Goal: Task Accomplishment & Management: Complete application form

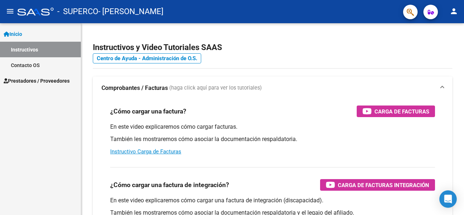
click at [32, 83] on span "Prestadores / Proveedores" at bounding box center [37, 81] width 66 height 8
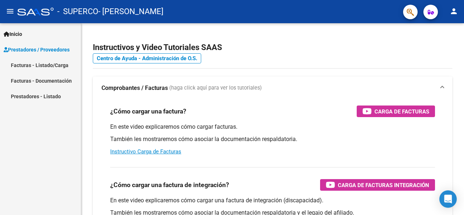
click at [61, 66] on link "Facturas - Listado/Carga" at bounding box center [40, 65] width 81 height 16
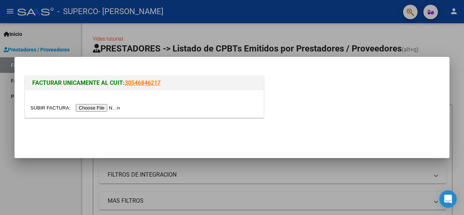
click at [110, 108] on input "file" at bounding box center [76, 108] width 92 height 8
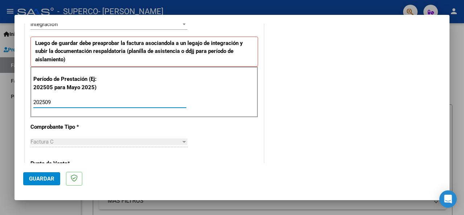
type input "202509"
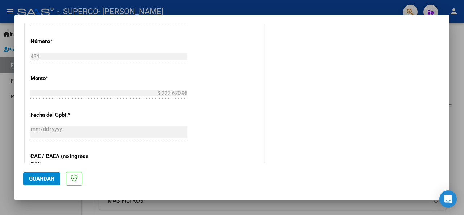
scroll to position [399, 0]
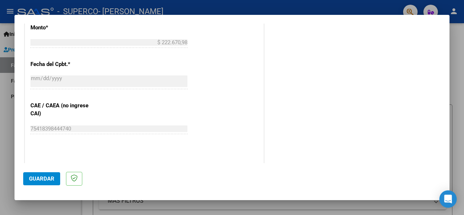
click at [37, 184] on button "Guardar" at bounding box center [41, 178] width 37 height 13
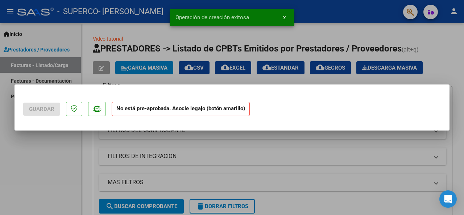
scroll to position [0, 0]
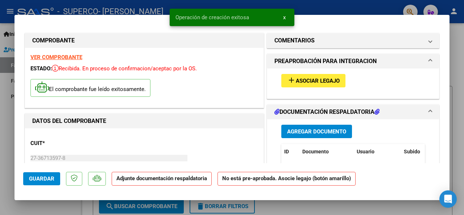
click at [296, 80] on span "Asociar Legajo" at bounding box center [318, 81] width 44 height 7
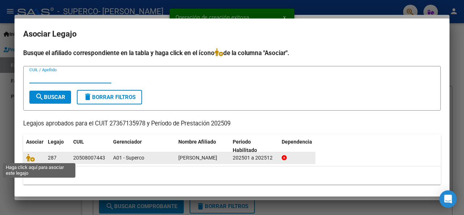
click at [35, 159] on span at bounding box center [31, 158] width 11 height 6
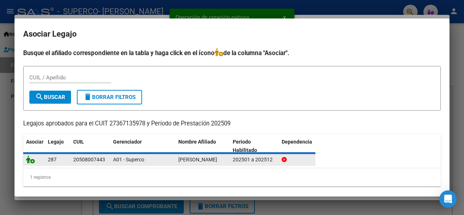
click at [32, 160] on icon at bounding box center [30, 159] width 9 height 8
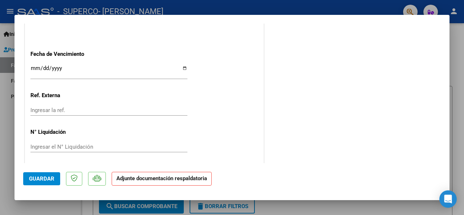
scroll to position [515, 0]
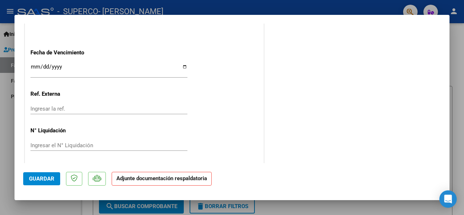
click at [128, 179] on strong "Adjunte documentación respaldatoria" at bounding box center [161, 178] width 91 height 7
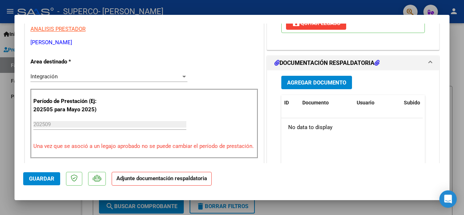
scroll to position [153, 0]
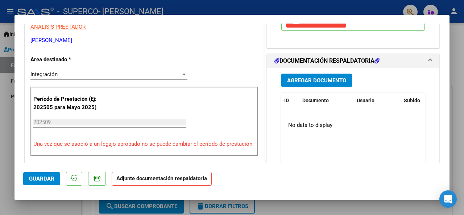
click at [295, 80] on span "Agregar Documento" at bounding box center [316, 80] width 59 height 7
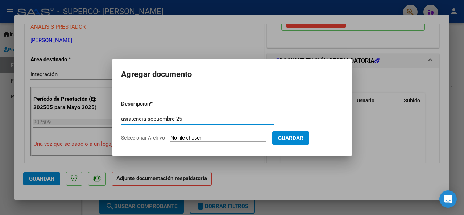
type input "asistencia septiembre 25"
click at [174, 137] on input "Seleccionar Archivo" at bounding box center [218, 138] width 96 height 7
type input "C:\fakepath\[PERSON_NAME] asist [DATE] PSP.pdf"
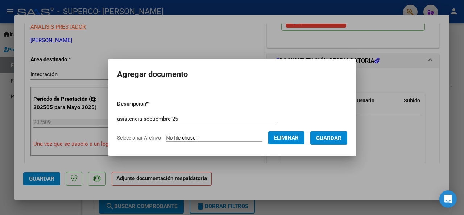
click at [341, 138] on span "Guardar" at bounding box center [328, 138] width 25 height 7
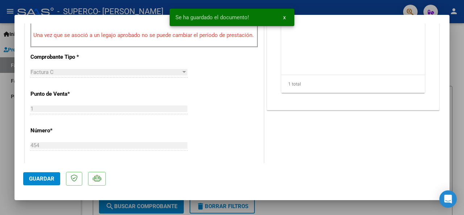
scroll to position [407, 0]
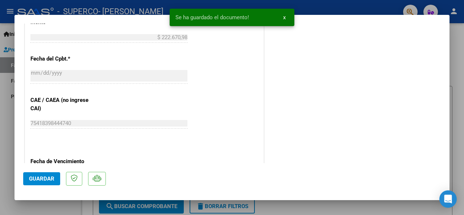
click at [40, 184] on button "Guardar" at bounding box center [41, 178] width 37 height 13
